Goal: Information Seeking & Learning: Learn about a topic

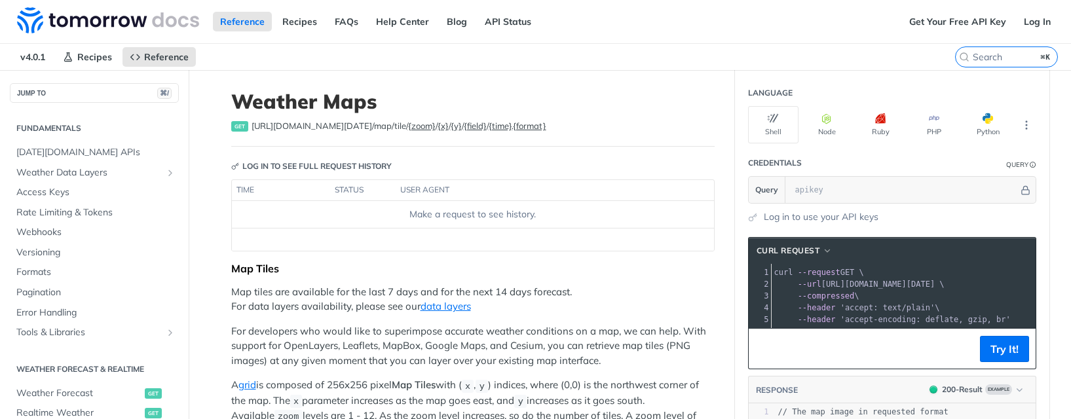
scroll to position [294, 0]
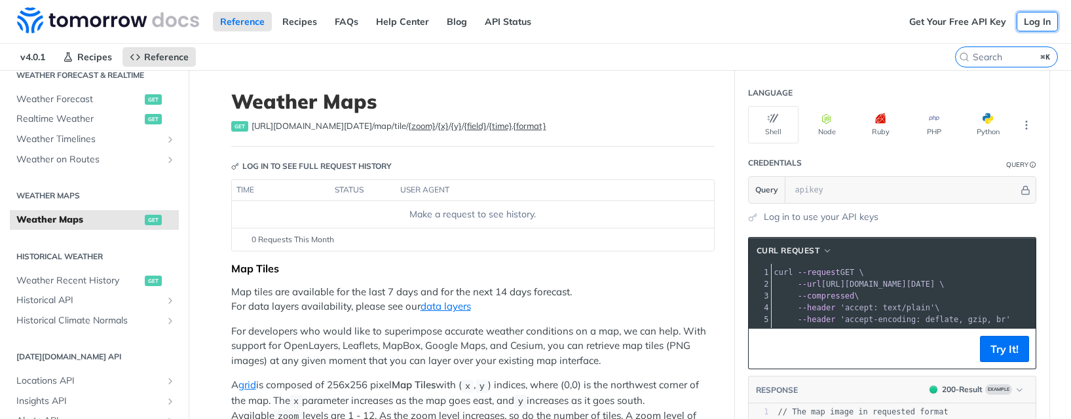
click at [1026, 22] on link "Log In" at bounding box center [1036, 22] width 41 height 20
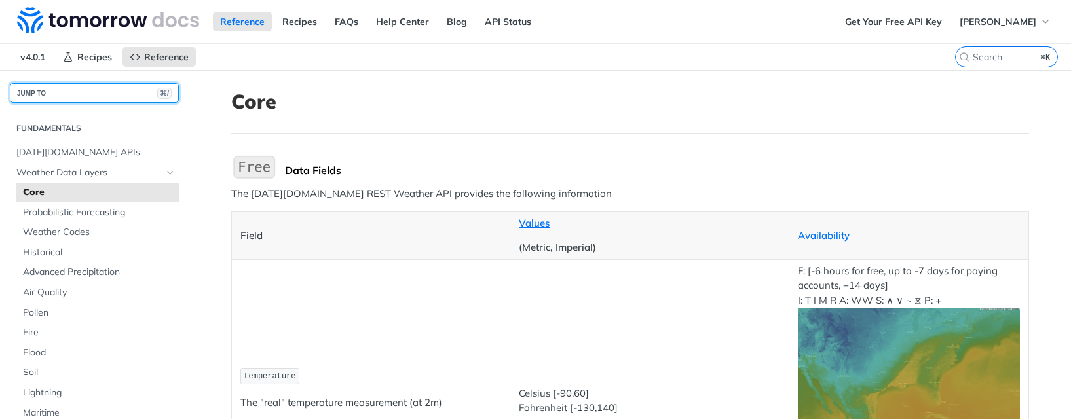
click at [60, 90] on button "JUMP TO ⌘/" at bounding box center [94, 93] width 169 height 20
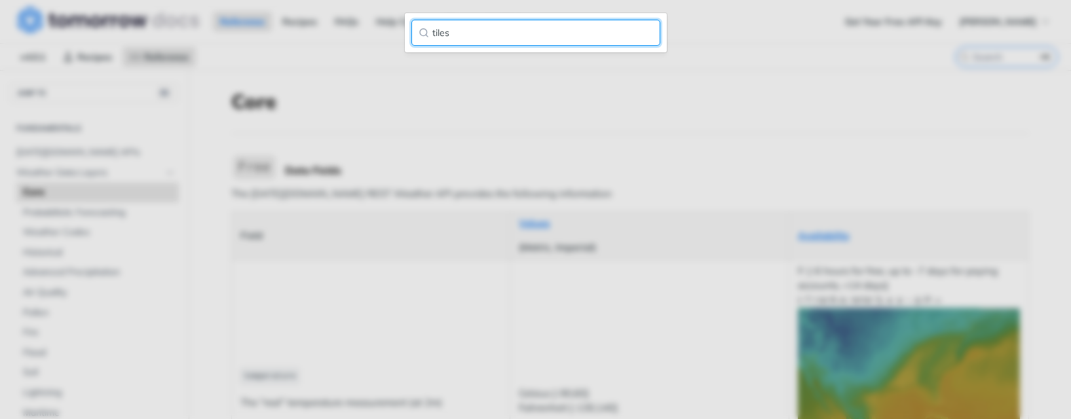
type input "tiles"
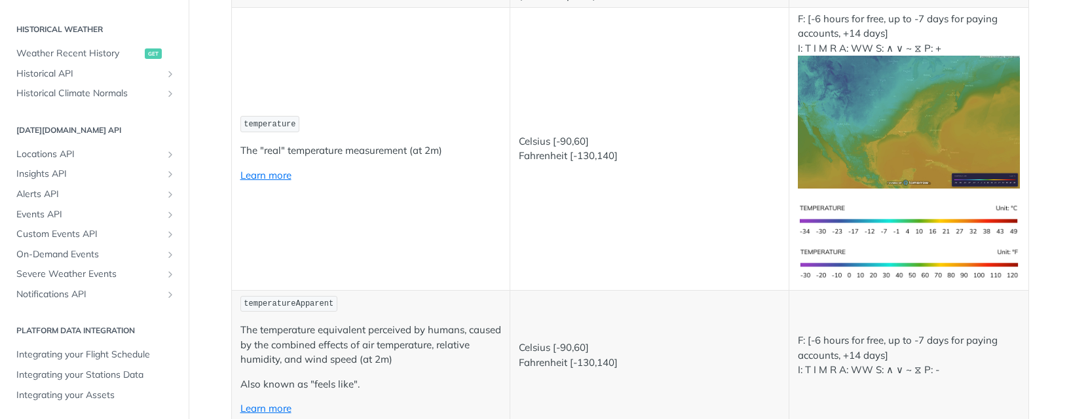
scroll to position [296, 0]
